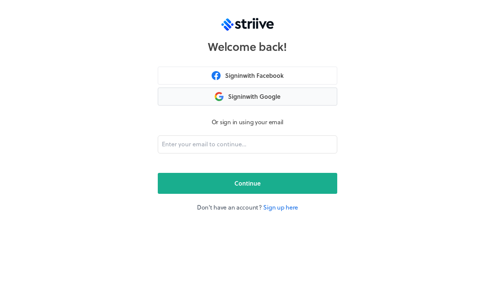
click at [298, 100] on button "Sign in with Google" at bounding box center [247, 96] width 179 height 18
click at [281, 207] on link "Sign up here" at bounding box center [280, 207] width 35 height 9
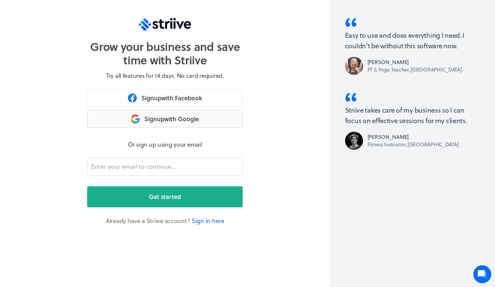
click at [183, 123] on button "Sign up with Google" at bounding box center [164, 119] width 155 height 18
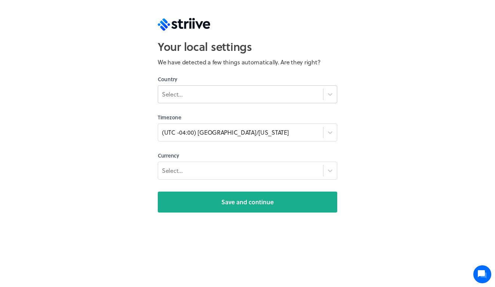
click at [207, 92] on div "Select..." at bounding box center [240, 93] width 165 height 13
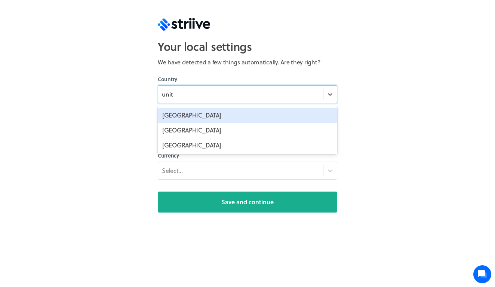
type input "united"
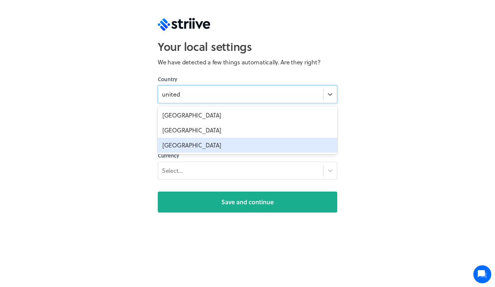
click at [203, 142] on div "[GEOGRAPHIC_DATA]" at bounding box center [247, 145] width 179 height 15
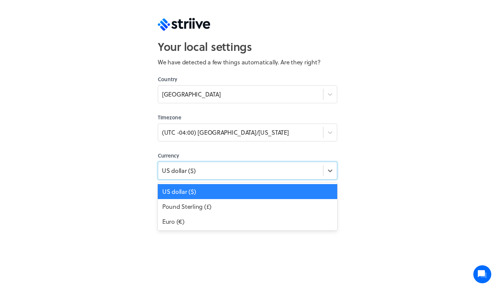
click at [203, 172] on div "US dollar ($)" at bounding box center [240, 170] width 165 height 10
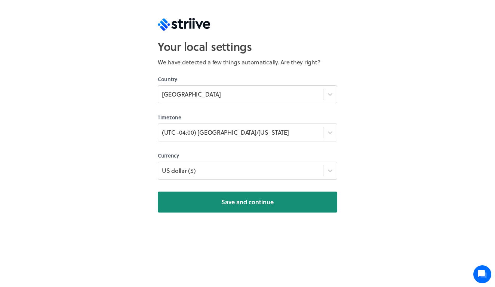
click at [215, 204] on button "Save and continue" at bounding box center [247, 201] width 179 height 21
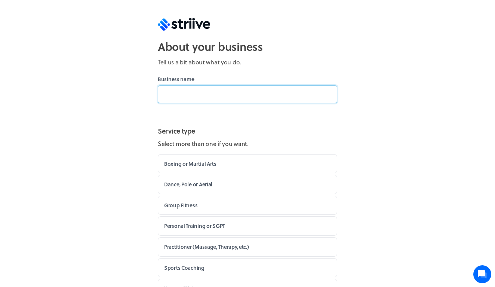
click at [187, 97] on input at bounding box center [247, 94] width 179 height 18
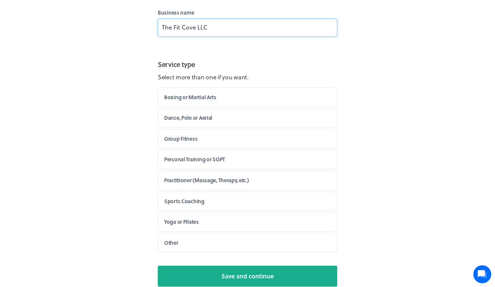
scroll to position [67, 0]
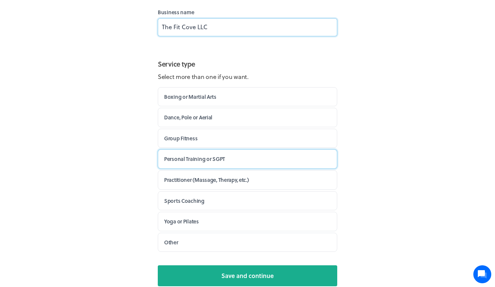
type input "The Fit Cove LLC"
click at [233, 158] on label "Personal Training or SGPT" at bounding box center [247, 158] width 179 height 19
click at [0, 0] on input "Personal Training or SGPT" at bounding box center [0, 0] width 0 height 0
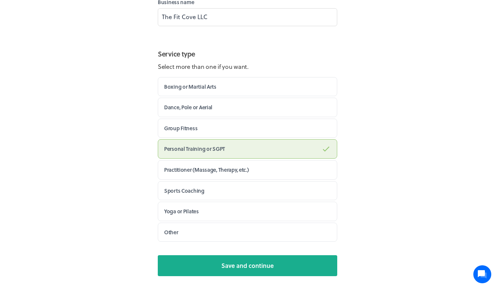
scroll to position [77, 0]
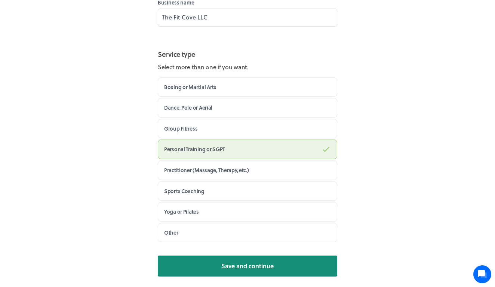
click at [280, 263] on button "Save and continue" at bounding box center [247, 265] width 179 height 21
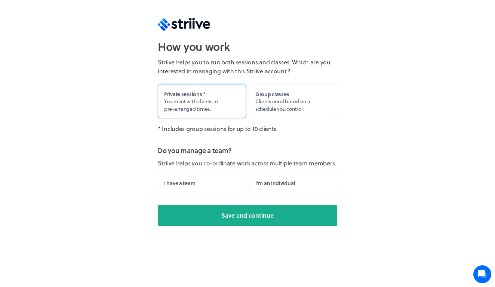
click at [235, 109] on label "Private sessions * You meet with clients at pre-arranged times." at bounding box center [202, 101] width 88 height 34
click at [0, 0] on input "Private sessions * You meet with clients at pre-arranged times." at bounding box center [0, 0] width 0 height 0
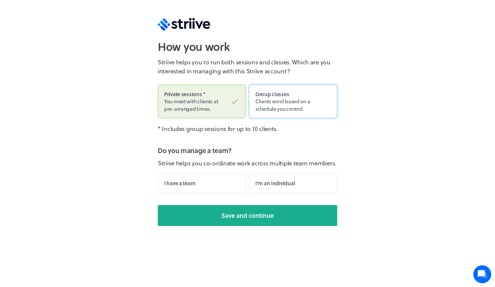
click at [258, 109] on span "Clients enrol based on a schedule you control." at bounding box center [282, 104] width 55 height 15
click at [0, 0] on input "Group classes Clients enrol based on a schedule you control." at bounding box center [0, 0] width 0 height 0
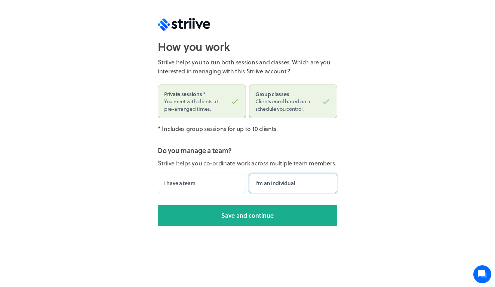
click at [272, 188] on label "I'm an individual" at bounding box center [293, 182] width 88 height 19
click at [0, 0] on input "I'm an individual" at bounding box center [0, 0] width 0 height 0
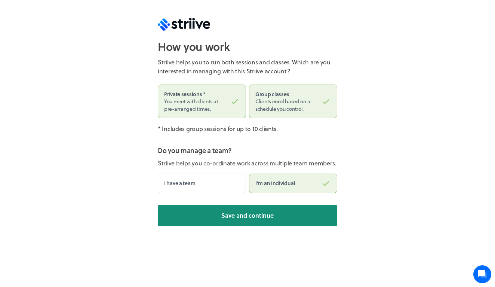
click at [265, 215] on span "Save and continue" at bounding box center [247, 215] width 52 height 9
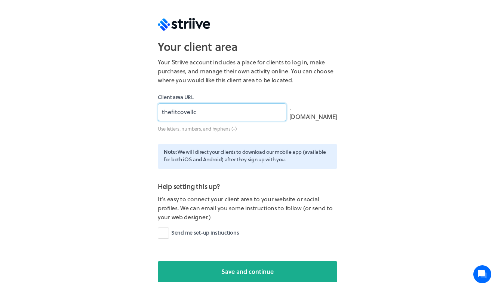
click at [219, 116] on input "thefitcovellc" at bounding box center [222, 112] width 129 height 18
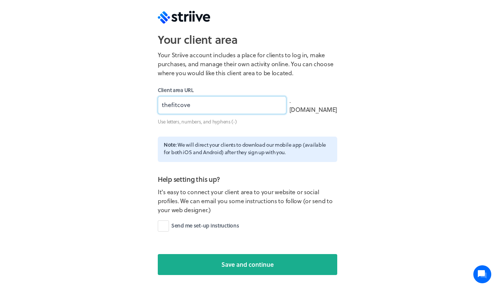
scroll to position [7, 0]
type input "thefitcove"
click at [166, 227] on label "Send me set-up instructions" at bounding box center [198, 225] width 81 height 11
click at [0, 0] on input "Send me set-up instructions" at bounding box center [0, 0] width 0 height 0
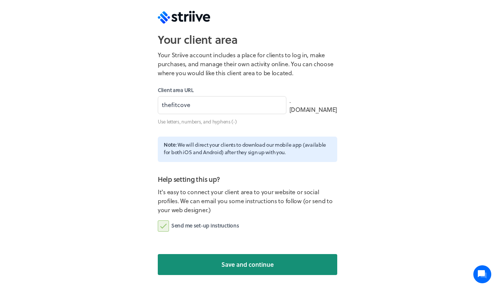
click at [250, 268] on span "Save and continue" at bounding box center [247, 264] width 52 height 9
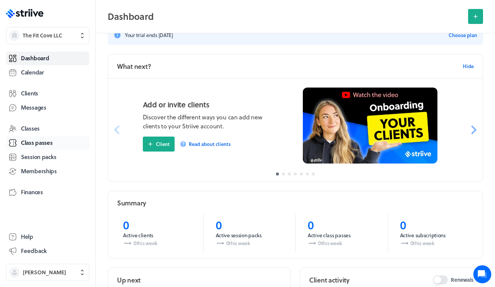
scroll to position [16, 0]
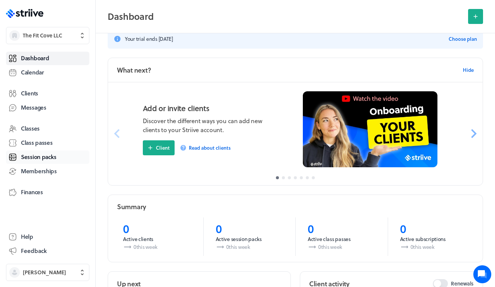
click at [55, 158] on span "Session packs" at bounding box center [38, 157] width 35 height 8
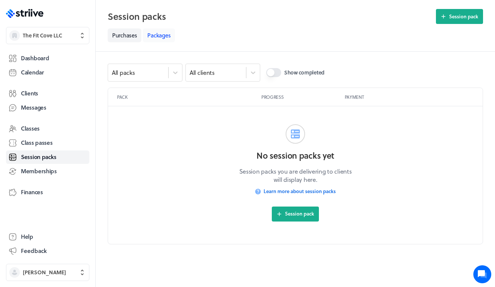
click at [161, 34] on link "Packages" at bounding box center [159, 35] width 32 height 14
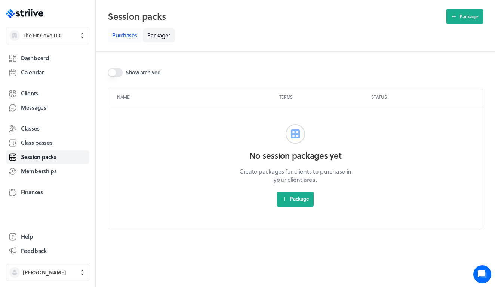
click at [133, 36] on link "Purchases" at bounding box center [125, 35] width 34 height 14
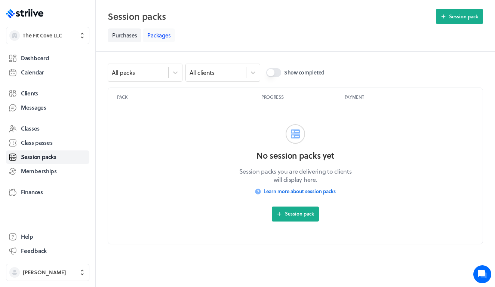
click at [162, 39] on link "Packages" at bounding box center [159, 35] width 32 height 14
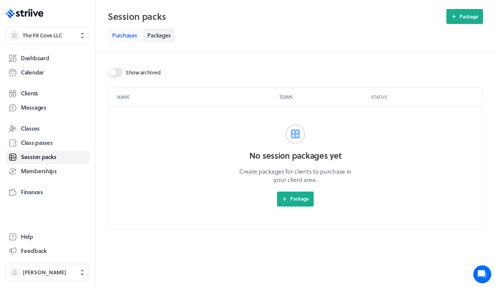
click at [134, 38] on link "Purchases" at bounding box center [125, 35] width 34 height 14
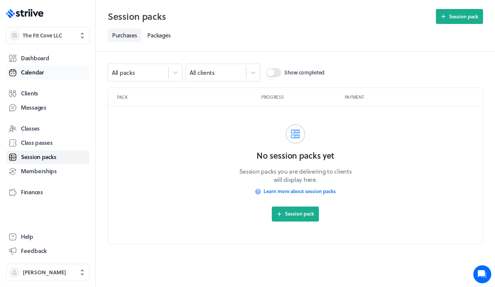
click at [43, 73] on span "Calendar" at bounding box center [32, 72] width 23 height 8
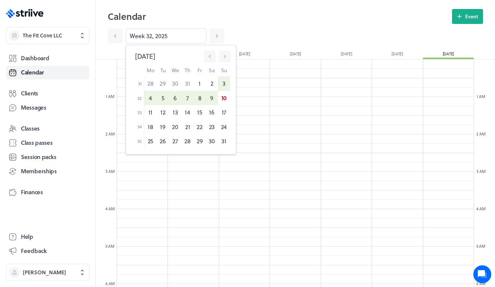
click at [255, 19] on h2 "Calendar" at bounding box center [280, 16] width 344 height 15
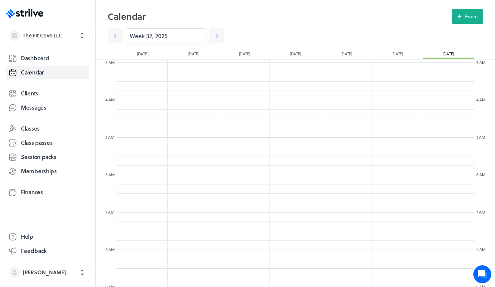
scroll to position [63, 0]
click at [62, 270] on span "[PERSON_NAME]" at bounding box center [54, 271] width 63 height 7
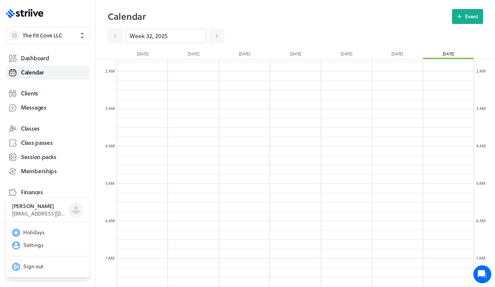
click at [70, 187] on div "[PERSON_NAME] [EMAIL_ADDRESS][DOMAIN_NAME] Holidays Settings Sign out" at bounding box center [247, 143] width 495 height 287
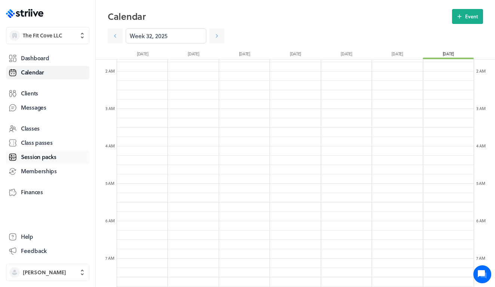
click at [45, 158] on span "Session packs" at bounding box center [38, 157] width 35 height 8
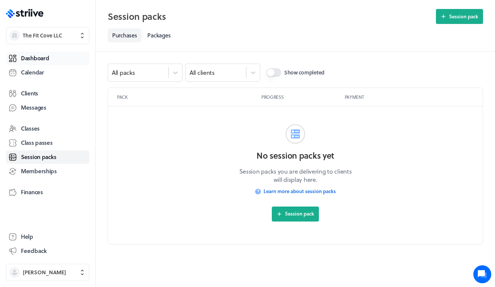
click at [27, 60] on span "Dashboard" at bounding box center [35, 58] width 28 height 8
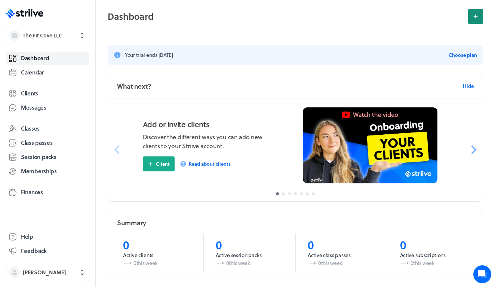
click at [471, 16] on button at bounding box center [475, 16] width 15 height 15
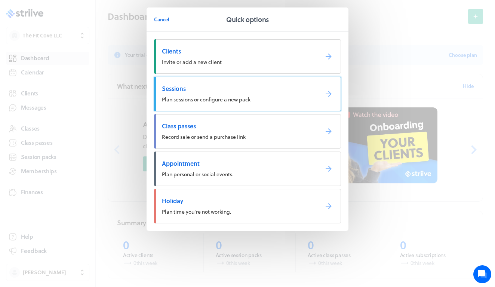
click at [201, 100] on span "Plan sessions or configure a new pack" at bounding box center [206, 99] width 89 height 8
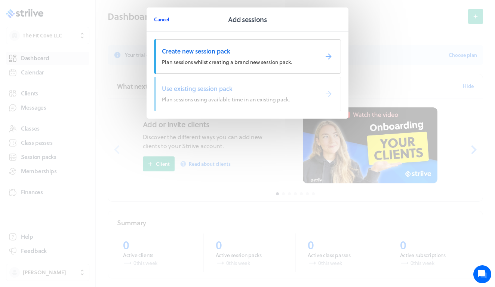
click at [163, 16] on span "Cancel" at bounding box center [161, 19] width 15 height 7
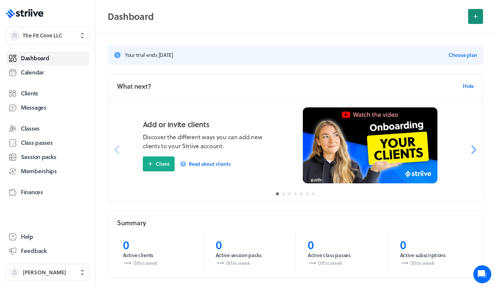
click at [473, 18] on icon at bounding box center [475, 16] width 7 height 7
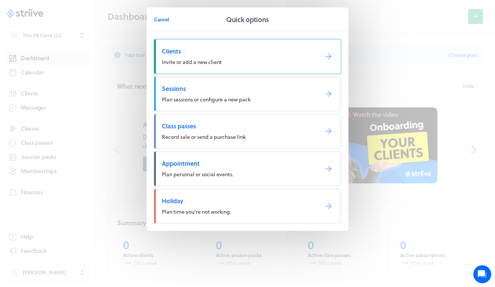
click at [322, 49] on link "Clients Invite or add a new client" at bounding box center [247, 56] width 187 height 34
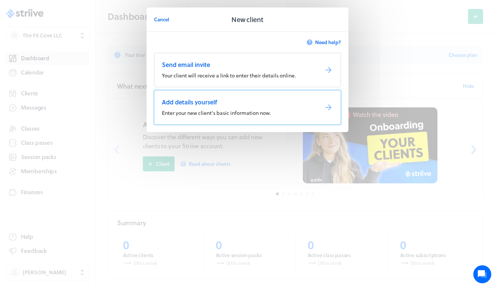
click at [285, 104] on span "Add details yourself" at bounding box center [237, 102] width 151 height 8
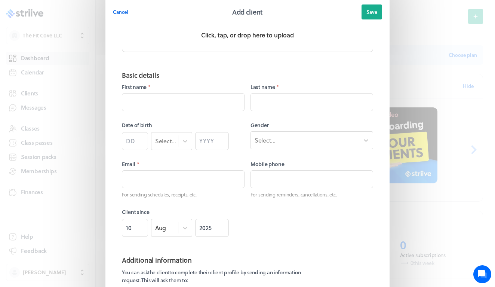
scroll to position [54, 0]
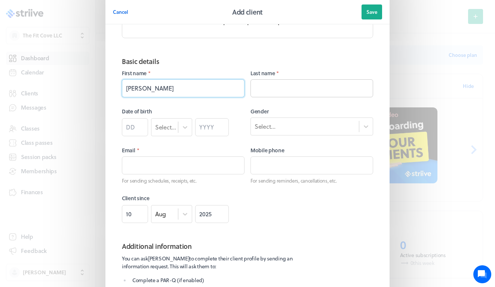
type input "[PERSON_NAME]"
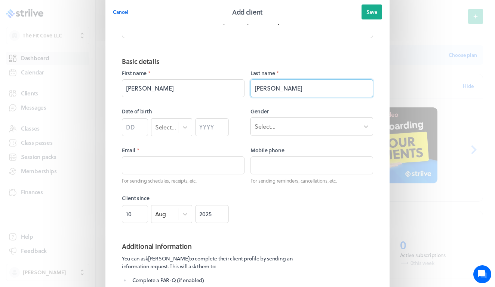
type input "[PERSON_NAME]"
click at [295, 127] on div "Select..." at bounding box center [305, 126] width 108 height 10
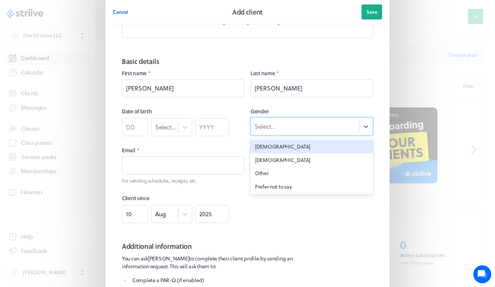
click at [285, 148] on div "[DEMOGRAPHIC_DATA]" at bounding box center [311, 146] width 123 height 13
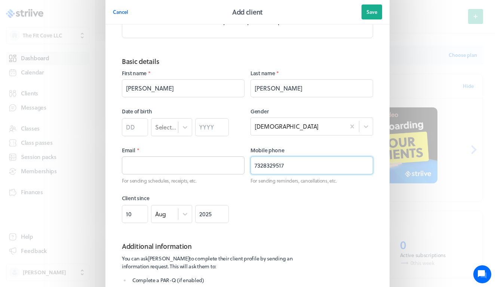
type input "7328329517"
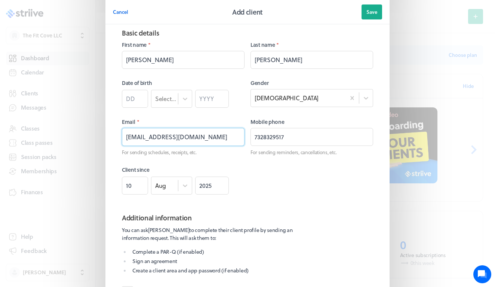
scroll to position [82, 0]
type input "[EMAIL_ADDRESS][DOMAIN_NAME]"
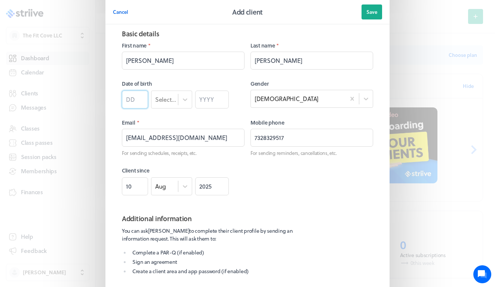
click at [137, 99] on input "number" at bounding box center [135, 99] width 26 height 18
click at [162, 102] on div "Select..." at bounding box center [165, 99] width 21 height 8
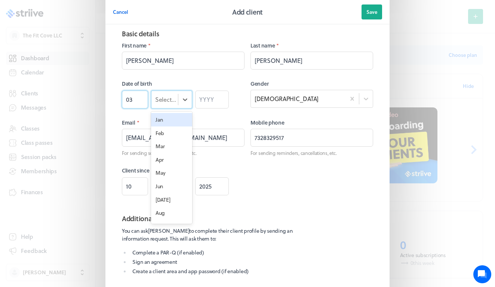
click at [133, 99] on input "03" at bounding box center [135, 99] width 26 height 18
click at [171, 104] on div "Select..." at bounding box center [164, 100] width 27 height 10
click at [169, 149] on div "Mar" at bounding box center [171, 145] width 41 height 13
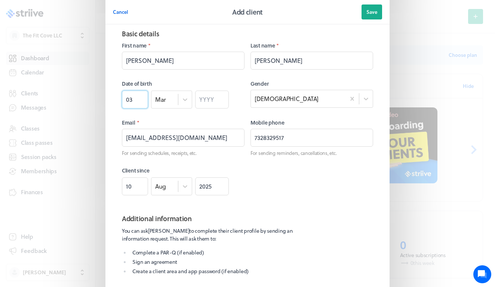
click at [131, 97] on input "03" at bounding box center [135, 99] width 26 height 18
type input "05"
click at [210, 97] on input "number" at bounding box center [212, 99] width 34 height 18
type input "1944"
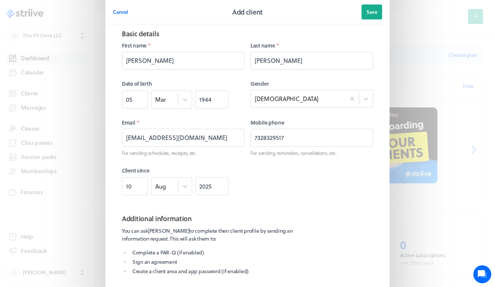
click at [301, 189] on div at bounding box center [311, 181] width 123 height 28
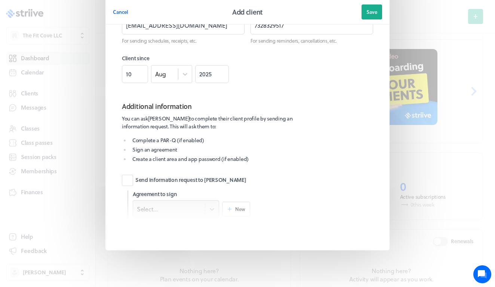
scroll to position [195, 0]
click at [205, 205] on div at bounding box center [247, 208] width 251 height 22
click at [129, 178] on label "Send information request to [PERSON_NAME]" at bounding box center [184, 179] width 124 height 11
click at [0, 0] on input "Send information request to [PERSON_NAME]" at bounding box center [0, 0] width 0 height 0
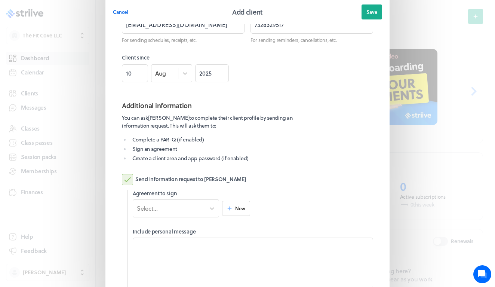
click at [131, 182] on label "Send information request to [PERSON_NAME]" at bounding box center [184, 179] width 124 height 11
click at [0, 0] on input "Send information request to [PERSON_NAME]" at bounding box center [0, 0] width 0 height 0
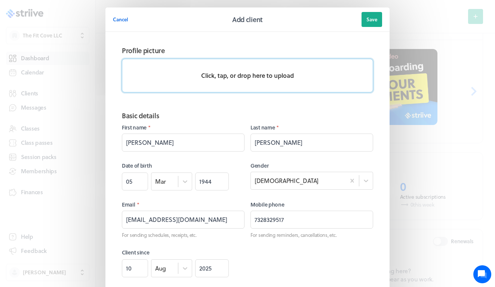
scroll to position [0, 0]
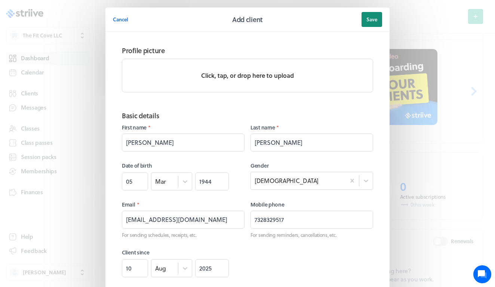
click at [370, 23] on button "Save" at bounding box center [371, 19] width 21 height 15
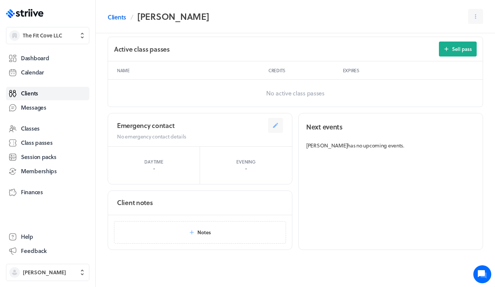
scroll to position [370, 0]
click at [277, 123] on icon at bounding box center [275, 125] width 5 height 5
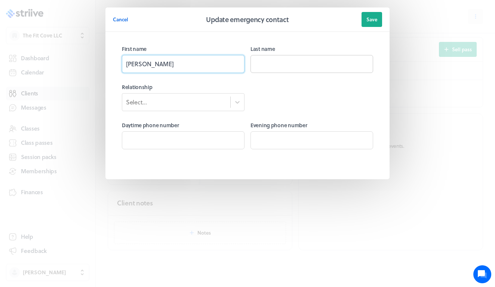
type input "[PERSON_NAME]"
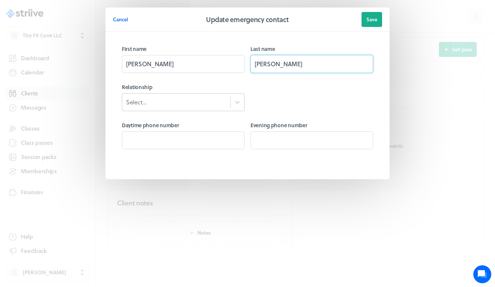
type input "[PERSON_NAME]"
click at [214, 105] on div "Select..." at bounding box center [176, 102] width 108 height 10
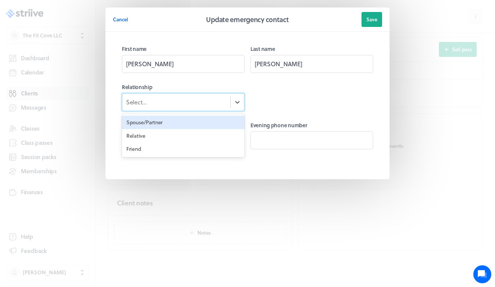
click at [195, 127] on div "Spouse/Partner" at bounding box center [183, 122] width 123 height 13
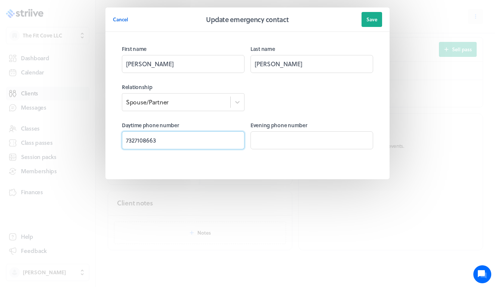
type input "7327108663"
click at [314, 93] on div at bounding box center [311, 97] width 123 height 28
click at [371, 21] on span "Save" at bounding box center [371, 19] width 11 height 7
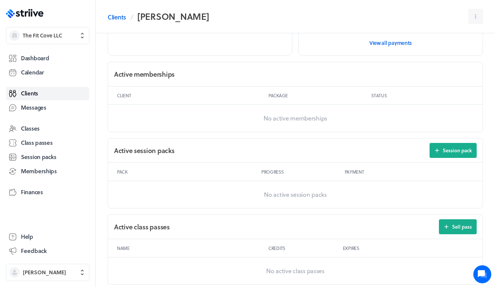
scroll to position [192, 0]
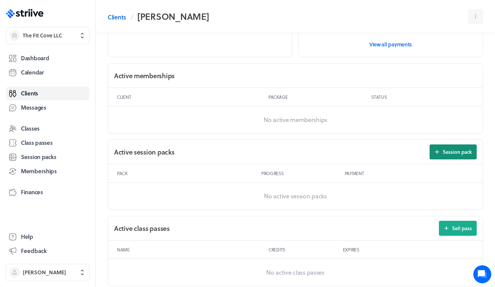
click at [451, 148] on span "Session pack" at bounding box center [457, 151] width 29 height 7
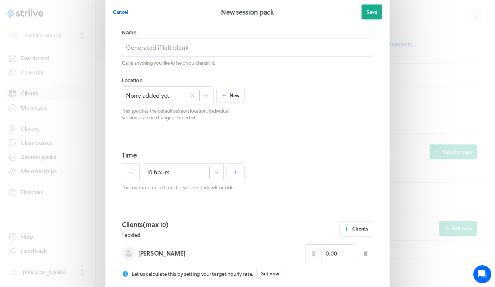
scroll to position [45, 0]
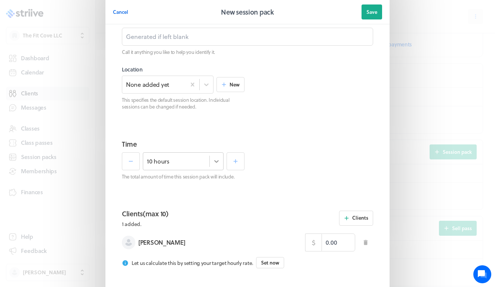
click at [218, 162] on icon at bounding box center [216, 160] width 7 height 7
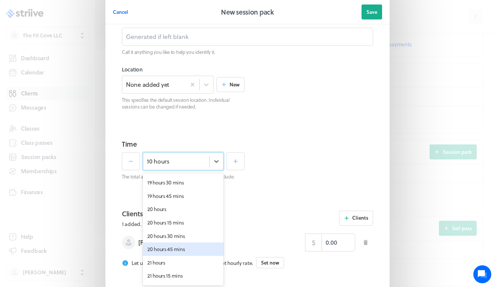
scroll to position [1015, 0]
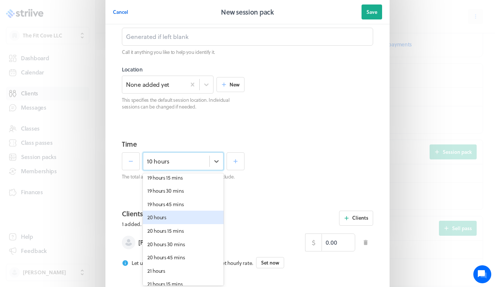
click at [159, 210] on div "20 hours" at bounding box center [183, 216] width 81 height 13
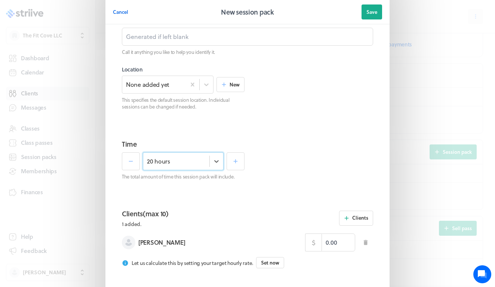
click at [210, 192] on section "Time option 20 hours, selected. Select is focused , press Down to open the menu…" at bounding box center [247, 168] width 269 height 70
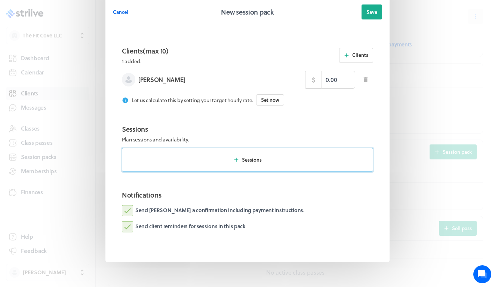
scroll to position [209, 0]
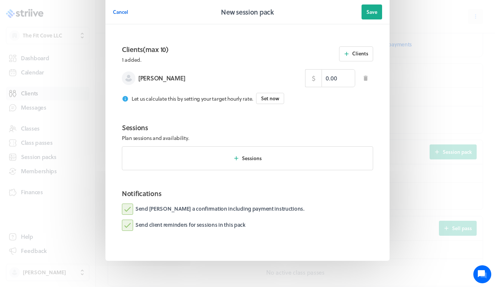
click at [126, 99] on icon at bounding box center [126, 99] width 6 height 6
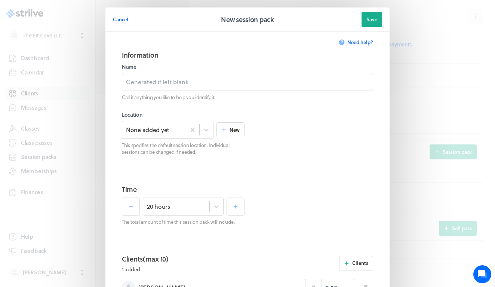
scroll to position [0, 0]
click at [127, 18] on span "Cancel" at bounding box center [120, 19] width 15 height 7
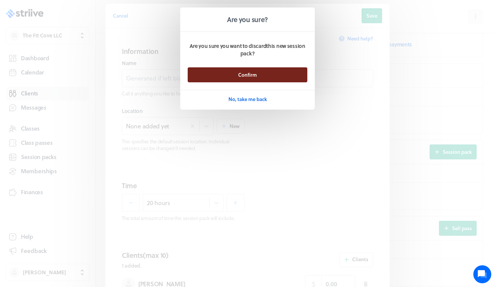
click at [239, 77] on span "Confirm" at bounding box center [247, 74] width 19 height 7
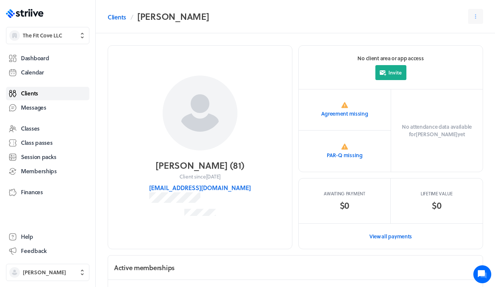
click at [54, 94] on link "Clients" at bounding box center [47, 93] width 83 height 13
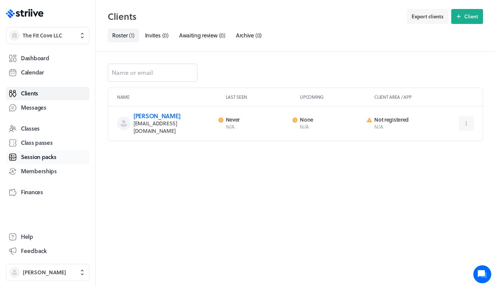
click at [42, 158] on span "Session packs" at bounding box center [38, 157] width 35 height 8
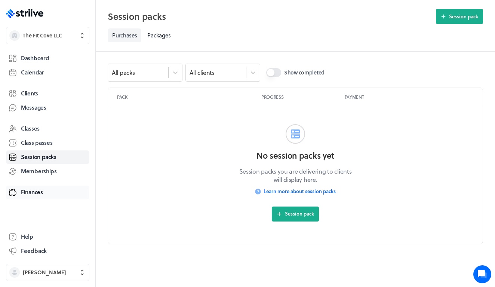
click at [31, 190] on span "Finances" at bounding box center [32, 192] width 22 height 8
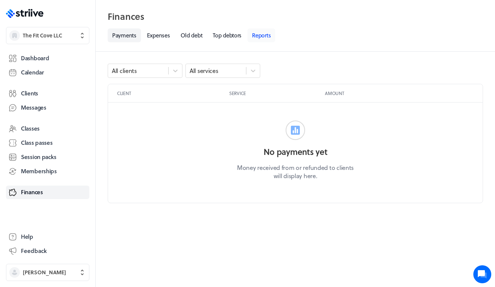
click at [258, 35] on link "Reports" at bounding box center [261, 35] width 28 height 14
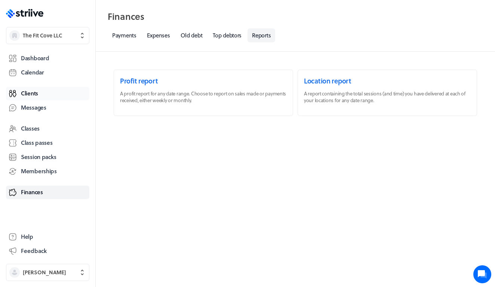
click at [32, 93] on span "Clients" at bounding box center [29, 93] width 17 height 8
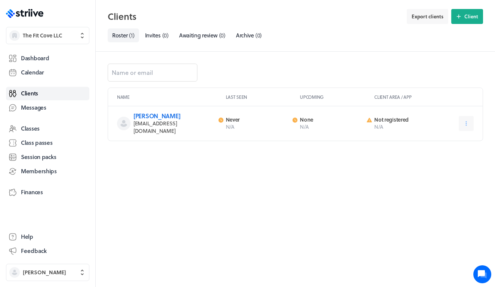
click at [36, 114] on div "Dashboard Calendar Clients Messages Classes Class passes Session packs Membersh…" at bounding box center [47, 135] width 83 height 171
click at [36, 108] on span "Messages" at bounding box center [33, 108] width 25 height 8
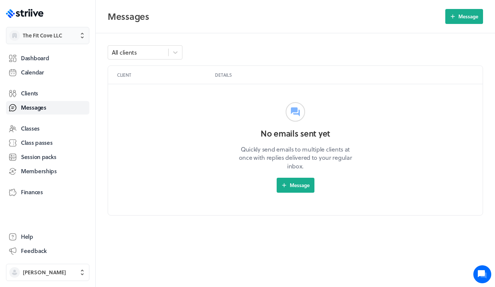
click at [41, 35] on span "The Fit Cove LLC" at bounding box center [42, 35] width 39 height 7
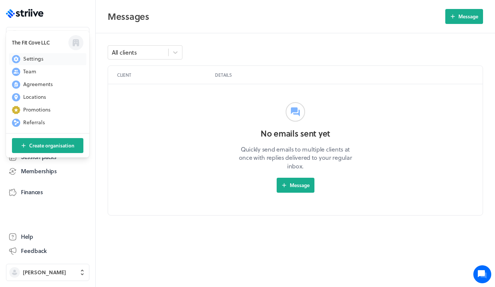
click at [40, 63] on button "Settings" at bounding box center [47, 59] width 77 height 12
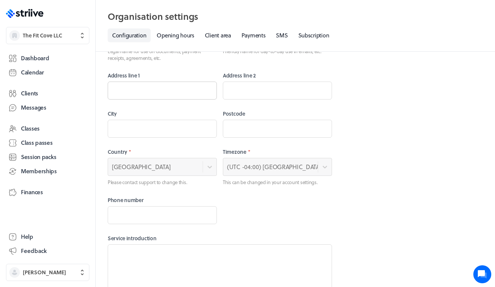
scroll to position [66, 0]
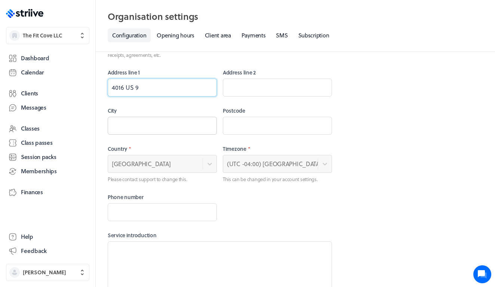
type input "4016 US 9"
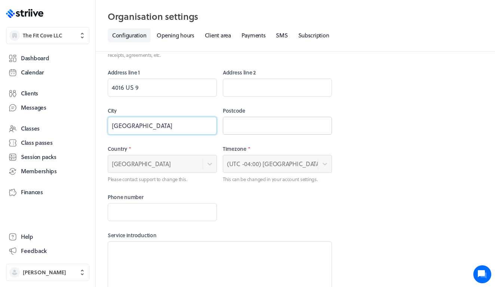
type input "[GEOGRAPHIC_DATA]"
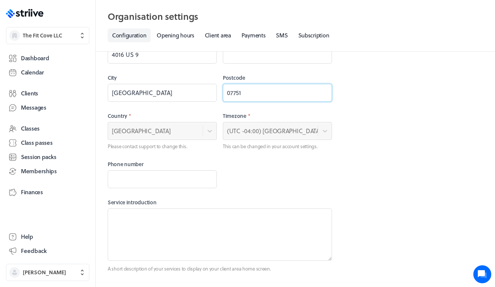
scroll to position [76, 0]
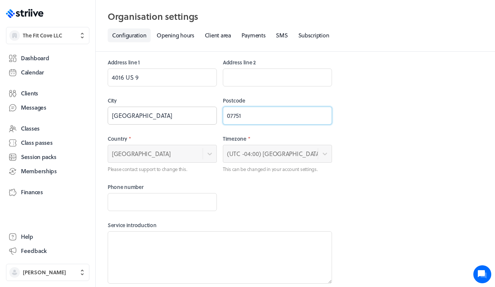
type input "07751"
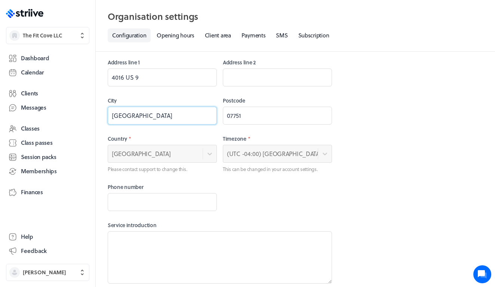
click at [183, 120] on input "[GEOGRAPHIC_DATA]" at bounding box center [162, 116] width 109 height 18
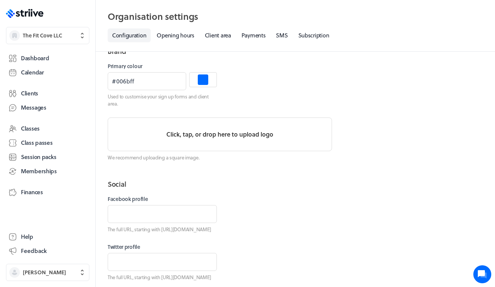
scroll to position [344, 0]
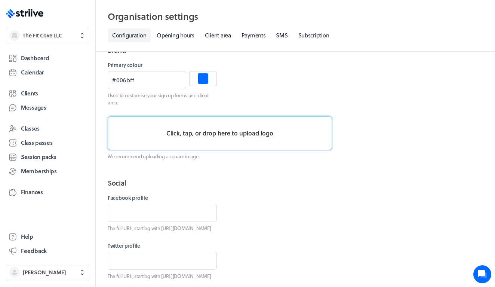
type input "8483833576"
click at [231, 134] on p "Click, tap, or drop here to upload logo" at bounding box center [219, 133] width 107 height 9
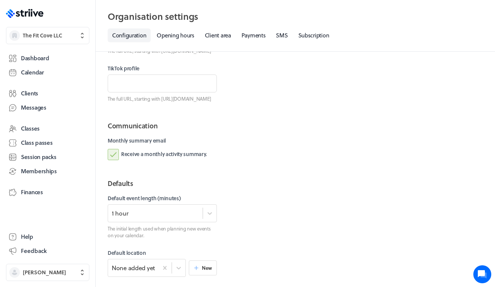
scroll to position [530, 0]
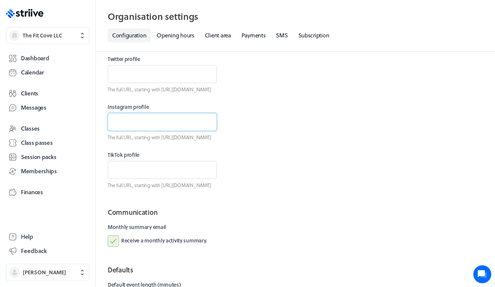
click at [177, 129] on input at bounding box center [162, 122] width 109 height 18
click at [256, 122] on div at bounding box center [277, 121] width 109 height 37
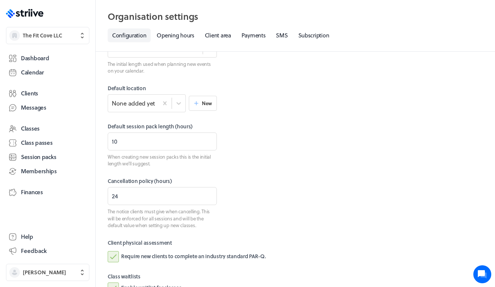
scroll to position [781, 0]
click at [178, 105] on icon at bounding box center [178, 103] width 4 height 3
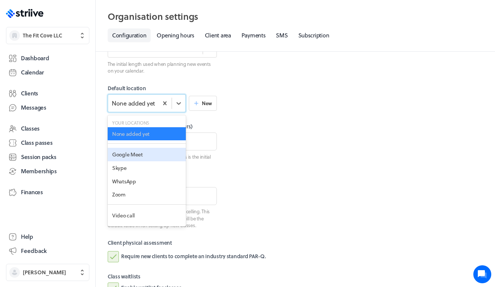
click at [224, 126] on section "Defaults Default event length (minutes) 1 hour The initial length used when pla…" at bounding box center [220, 161] width 224 height 296
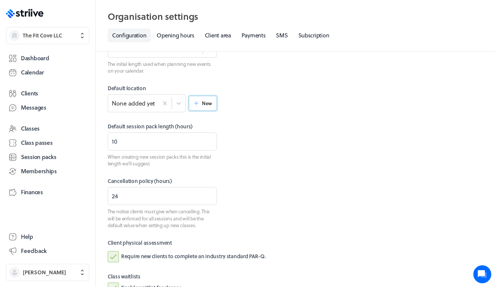
click at [206, 107] on span "New" at bounding box center [207, 103] width 10 height 7
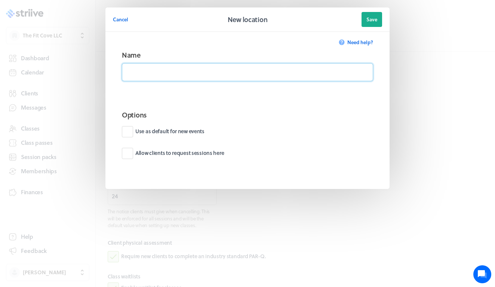
click at [181, 70] on input "Name" at bounding box center [247, 72] width 251 height 18
click at [124, 20] on span "Cancel" at bounding box center [120, 19] width 15 height 7
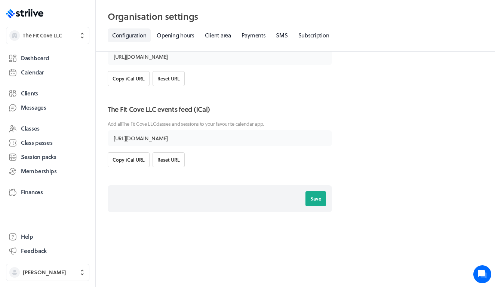
scroll to position [1613, 0]
click at [315, 193] on button "Save" at bounding box center [315, 198] width 21 height 15
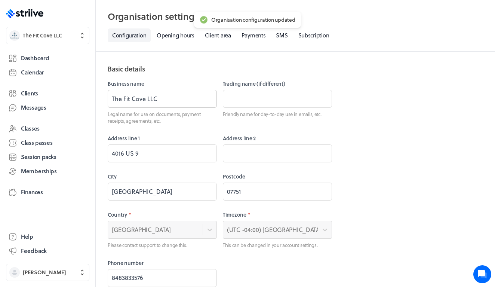
scroll to position [0, 0]
click at [65, 35] on span "The Fit Cove LLC" at bounding box center [54, 35] width 63 height 7
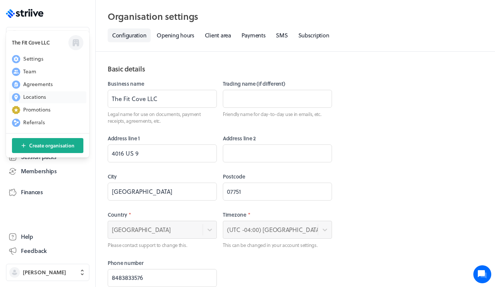
click at [51, 98] on button "Locations" at bounding box center [47, 97] width 77 height 12
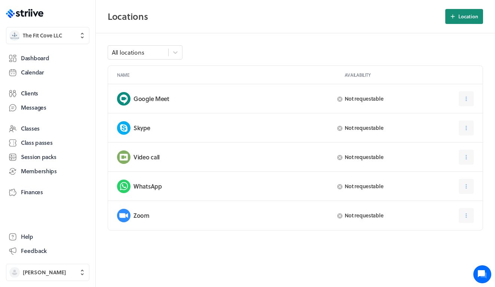
click at [454, 19] on icon "button" at bounding box center [452, 16] width 7 height 7
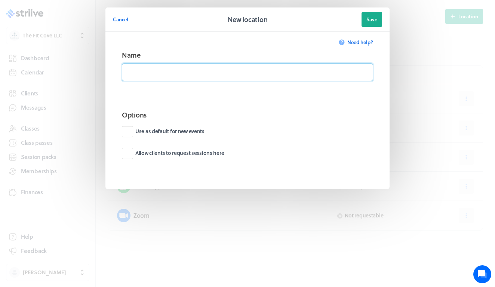
click at [253, 67] on input "Name" at bounding box center [247, 72] width 251 height 18
click at [126, 22] on span "Cancel" at bounding box center [120, 19] width 15 height 7
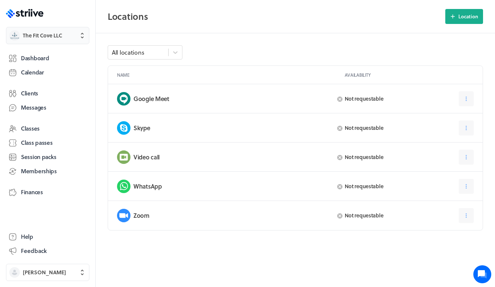
click at [49, 38] on span "The Fit Cove LLC" at bounding box center [42, 35] width 39 height 7
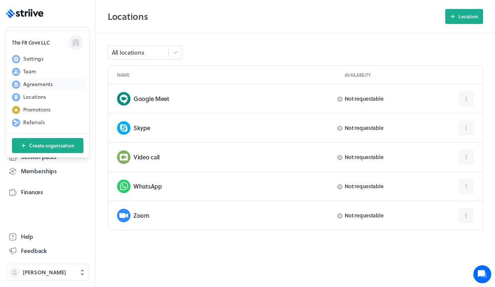
click at [41, 84] on span "Agreements" at bounding box center [38, 83] width 30 height 7
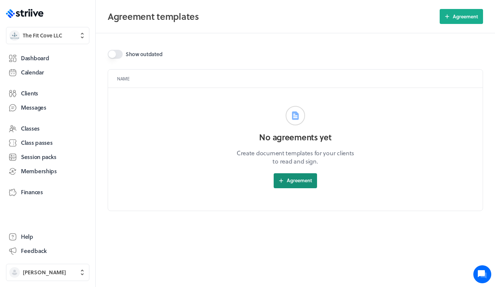
click at [298, 181] on span "Agreement" at bounding box center [299, 180] width 25 height 7
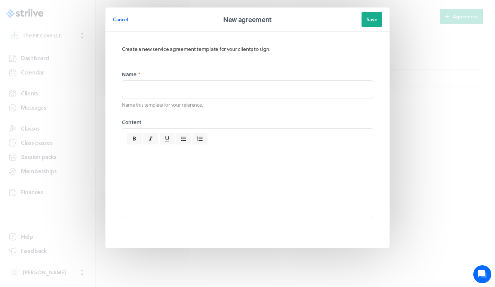
click at [130, 19] on div "Cancel" at bounding box center [166, 19] width 107 height 15
click at [119, 19] on span "Cancel" at bounding box center [120, 19] width 15 height 7
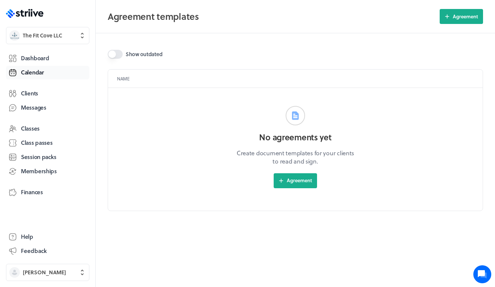
click at [51, 71] on link "Calendar" at bounding box center [47, 72] width 83 height 13
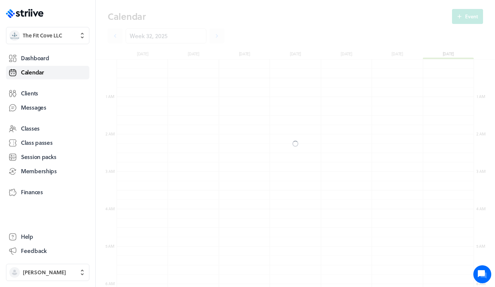
scroll to position [897, 357]
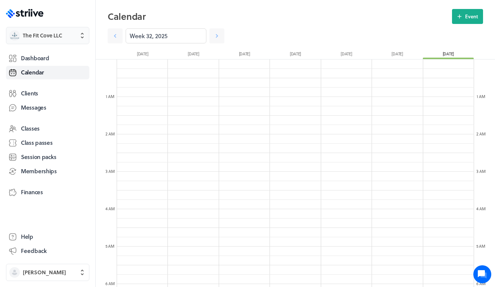
click at [72, 39] on span "The Fit Cove LLC" at bounding box center [54, 35] width 63 height 7
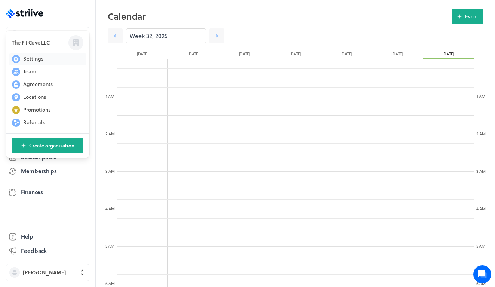
click at [51, 58] on button "Settings" at bounding box center [47, 59] width 77 height 12
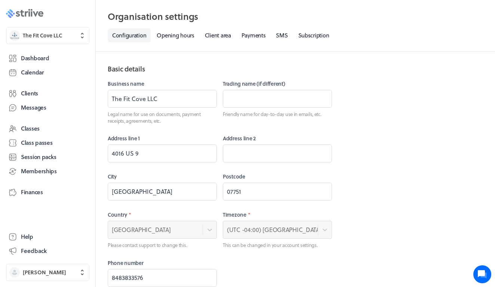
click at [30, 15] on rect at bounding box center [28, 13] width 1 height 5
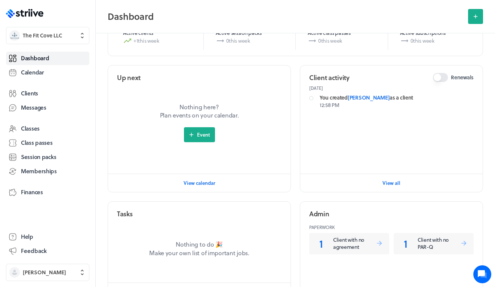
scroll to position [224, 0]
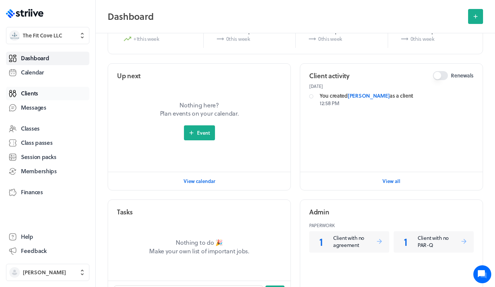
click at [39, 96] on link "Clients" at bounding box center [47, 93] width 83 height 13
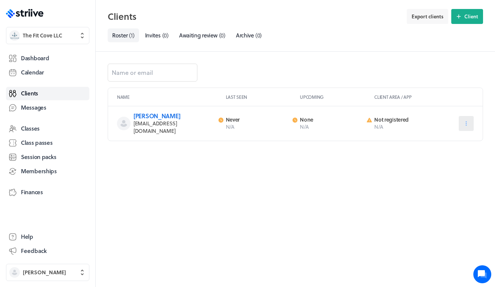
click at [466, 121] on icon at bounding box center [466, 123] width 7 height 7
click at [447, 169] on span "Settings" at bounding box center [443, 169] width 19 height 7
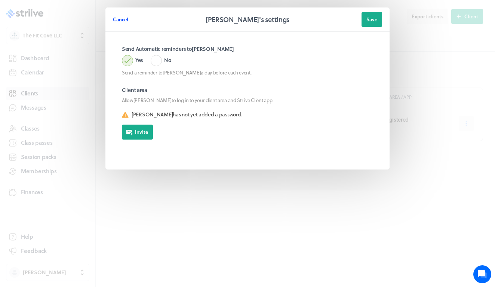
click at [122, 19] on span "Cancel" at bounding box center [120, 19] width 15 height 7
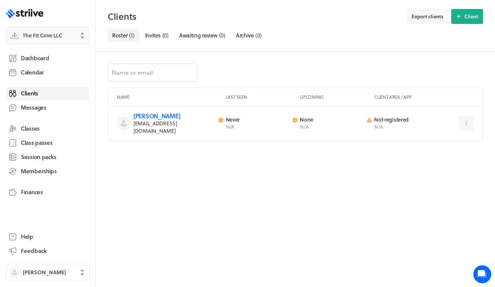
click at [52, 41] on button "The Fit Cove LLC" at bounding box center [47, 35] width 83 height 17
click at [100, 68] on div "Name Last seen Upcoming Client area / App [PERSON_NAME] [EMAIL_ADDRESS][DOMAIN_…" at bounding box center [295, 169] width 399 height 235
click at [484, 279] on div at bounding box center [482, 274] width 18 height 18
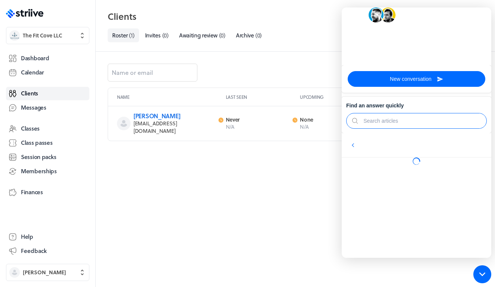
click at [390, 128] on input "text" at bounding box center [419, 120] width 123 height 15
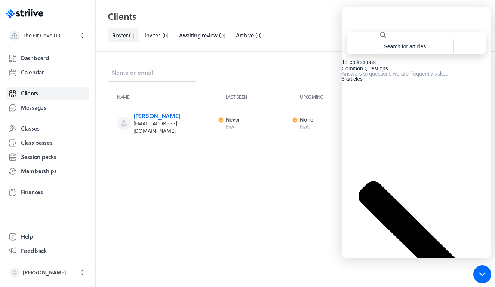
click at [395, 44] on input "text" at bounding box center [417, 46] width 74 height 15
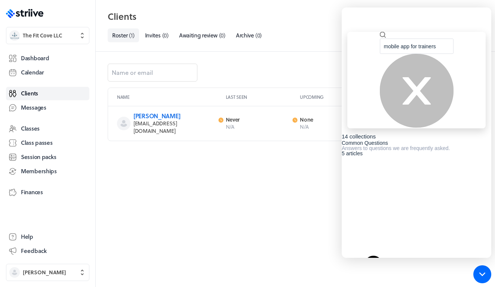
type input "mobile app for trainers"
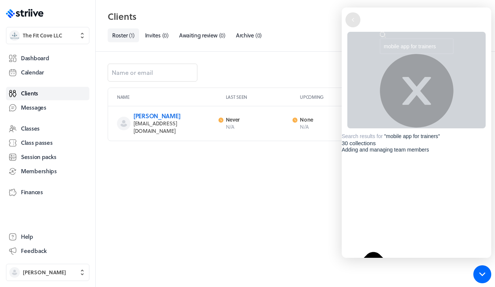
click at [351, 21] on icon at bounding box center [352, 19] width 7 height 7
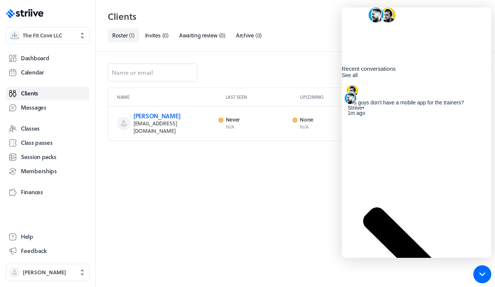
click at [417, 119] on div "[PERSON_NAME] [PERSON_NAME] You guys don't have a mobile app for the trainers? …" at bounding box center [417, 285] width 150 height 408
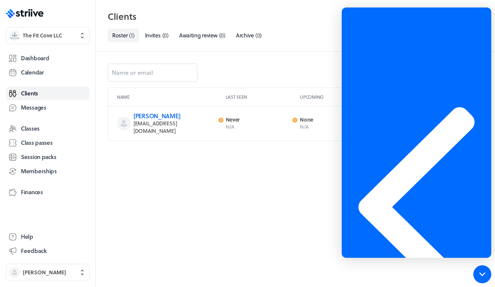
click at [275, 139] on div "Name Last seen Upcoming Client area / App [PERSON_NAME] [EMAIL_ADDRESS][DOMAIN_…" at bounding box center [295, 169] width 399 height 235
click at [354, 19] on icon at bounding box center [417, 206] width 150 height 399
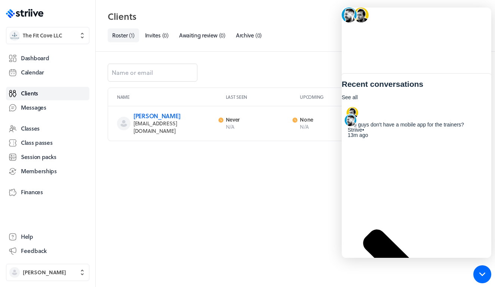
click at [244, 178] on div "Name Last seen Upcoming Client area / App [PERSON_NAME] [EMAIL_ADDRESS][DOMAIN_…" at bounding box center [295, 169] width 399 height 235
click at [483, 280] on div at bounding box center [482, 274] width 25 height 25
